Goal: Navigation & Orientation: Find specific page/section

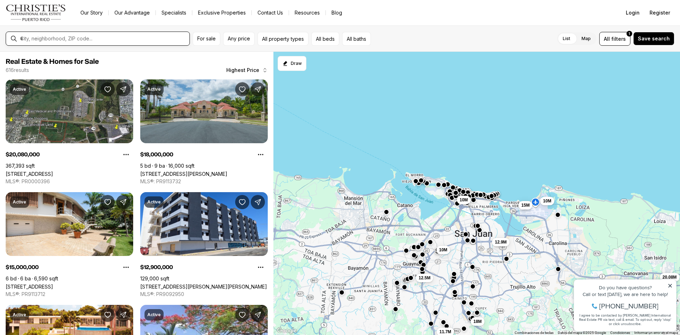
click at [111, 41] on input "text" at bounding box center [103, 38] width 166 height 6
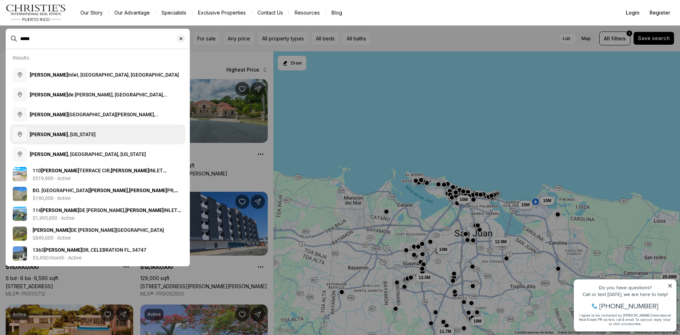
type input "*****"
click at [50, 137] on span "[GEOGRAPHIC_DATA] , [US_STATE]" at bounding box center [63, 134] width 66 height 6
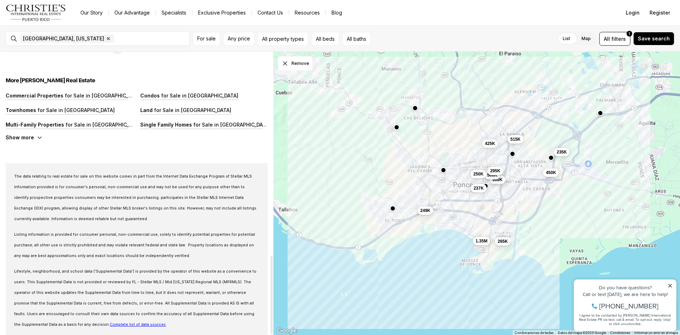
scroll to position [732, 0]
